Goal: Task Accomplishment & Management: Manage account settings

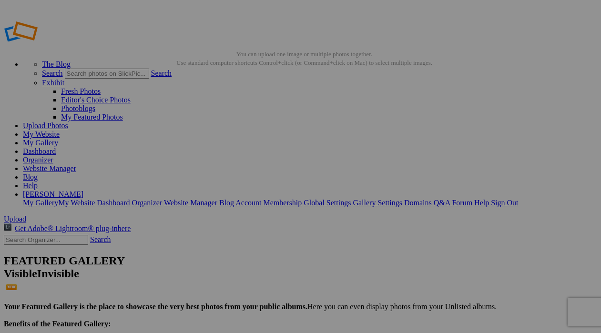
scroll to position [30, 0]
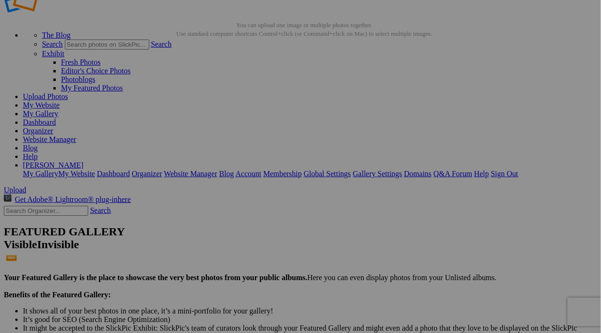
drag, startPoint x: 51, startPoint y: 67, endPoint x: 47, endPoint y: 82, distance: 15.4
